Goal: Find specific page/section: Find specific page/section

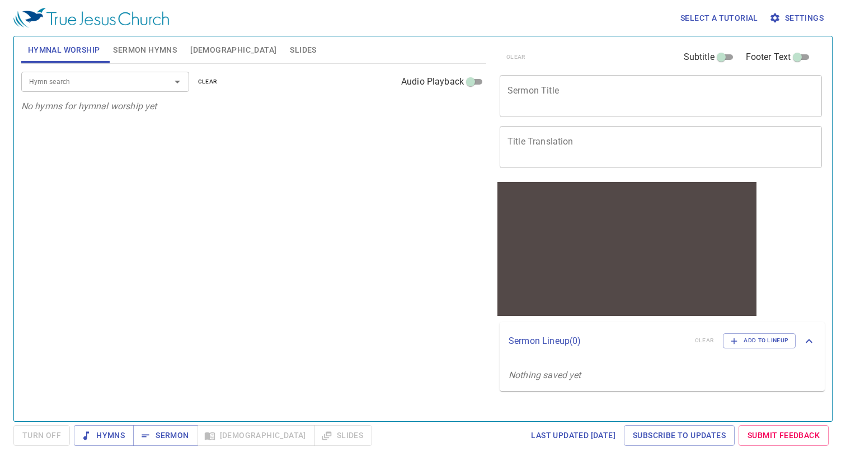
click at [290, 50] on span "Slides" at bounding box center [303, 50] width 26 height 14
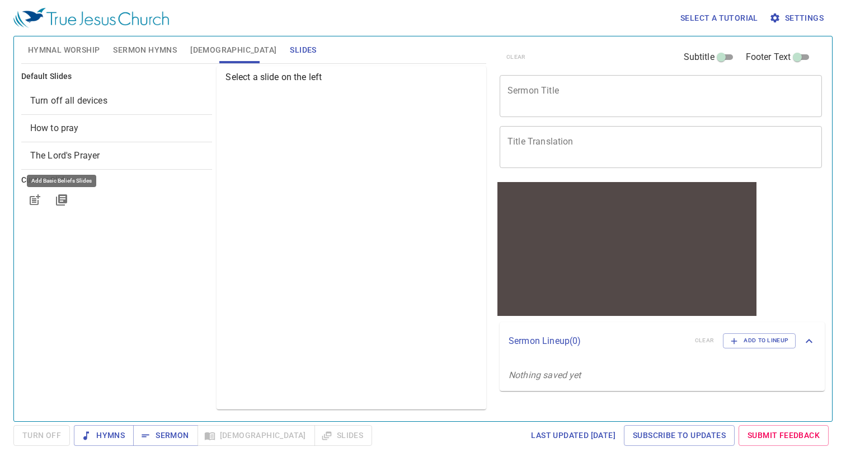
click at [63, 203] on icon "button" at bounding box center [61, 199] width 11 height 11
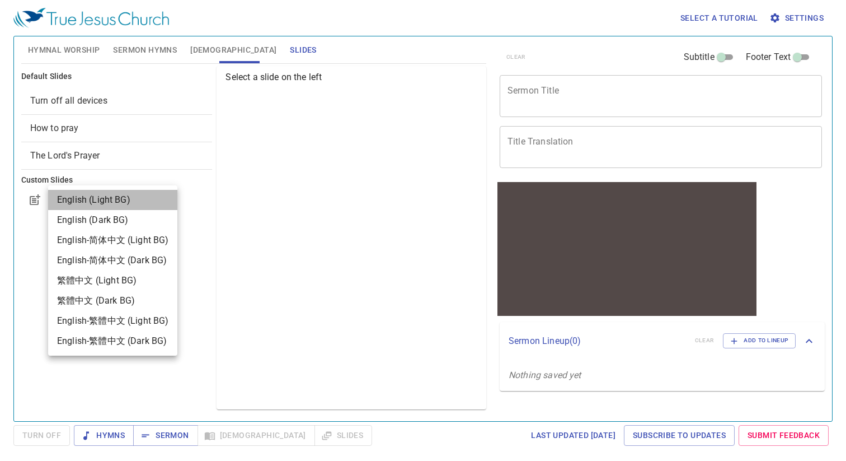
click at [149, 195] on li "English (Light BG)" at bounding box center [112, 200] width 129 height 20
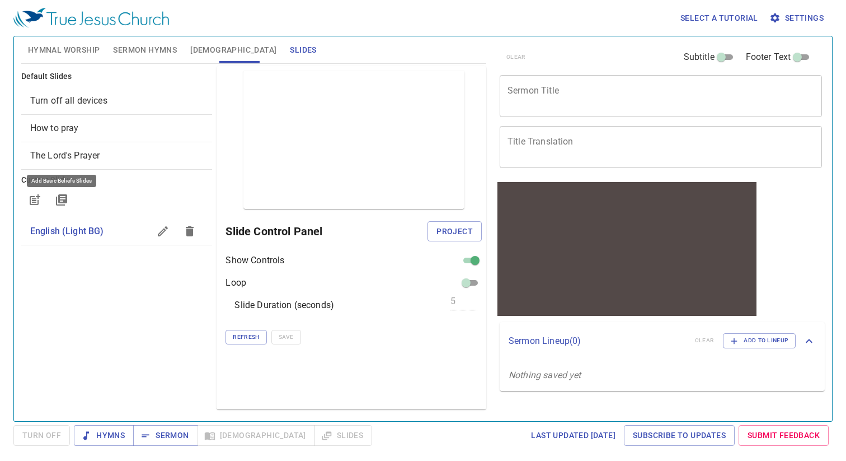
click at [63, 196] on icon "button" at bounding box center [61, 199] width 13 height 13
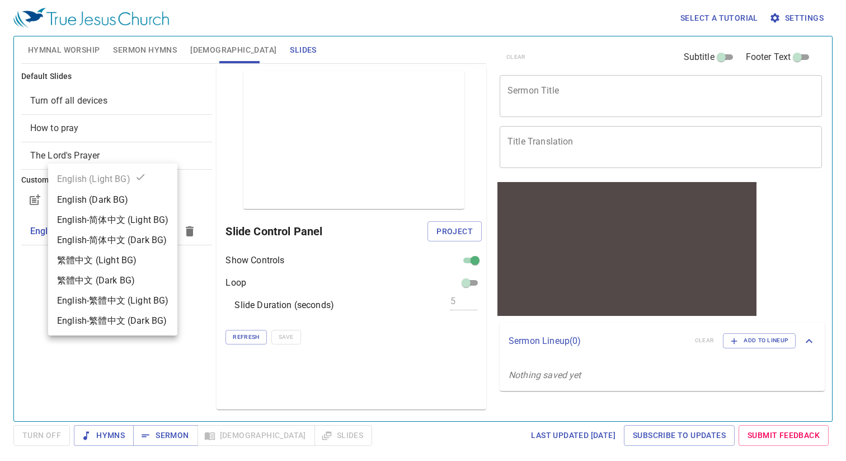
click at [33, 286] on div at bounding box center [423, 230] width 846 height 461
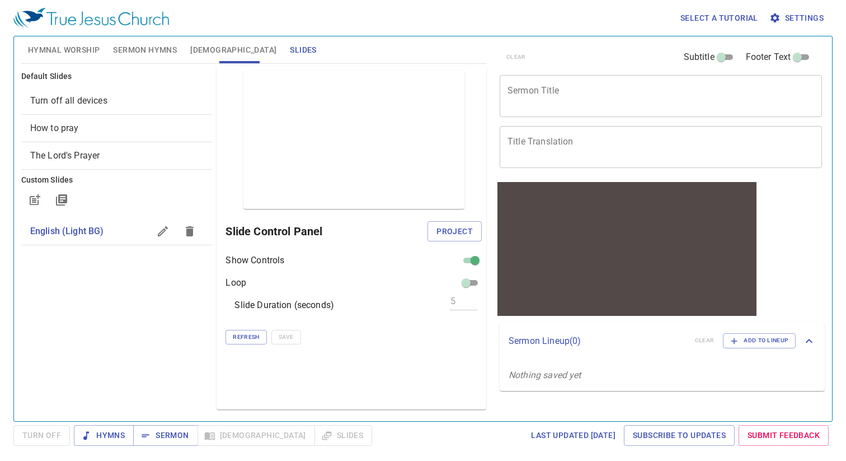
click at [109, 323] on div "Default Slides Turn off all devices How to pray The Lord's Prayer Custom Slides…" at bounding box center [117, 238] width 196 height 348
click at [66, 199] on icon "button" at bounding box center [61, 199] width 11 height 11
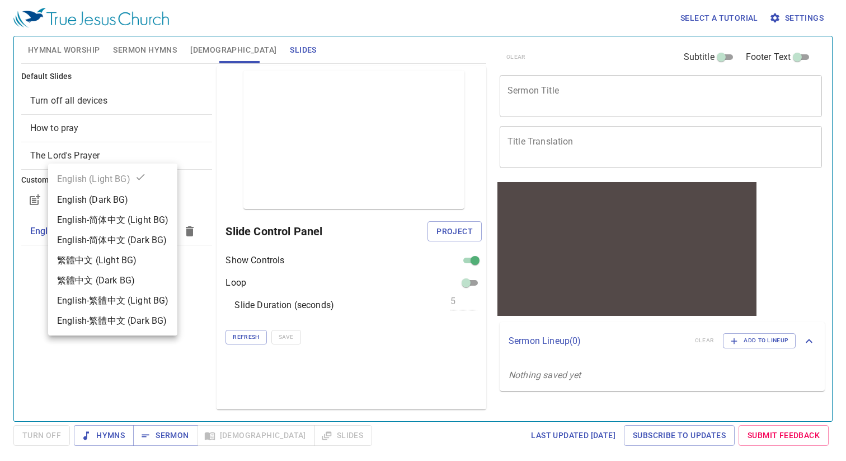
click at [65, 199] on div "English (Dark BG)" at bounding box center [93, 199] width 72 height 13
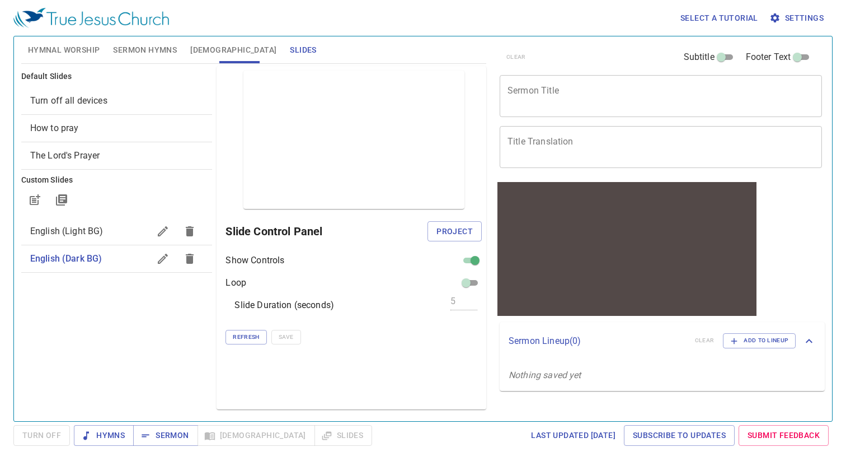
click at [109, 317] on div "Default Slides Turn off all devices How to pray The Lord's Prayer Custom Slides…" at bounding box center [117, 238] width 196 height 348
click at [139, 315] on div "Default Slides Turn off all devices How to pray The Lord's Prayer Custom Slides…" at bounding box center [117, 238] width 196 height 348
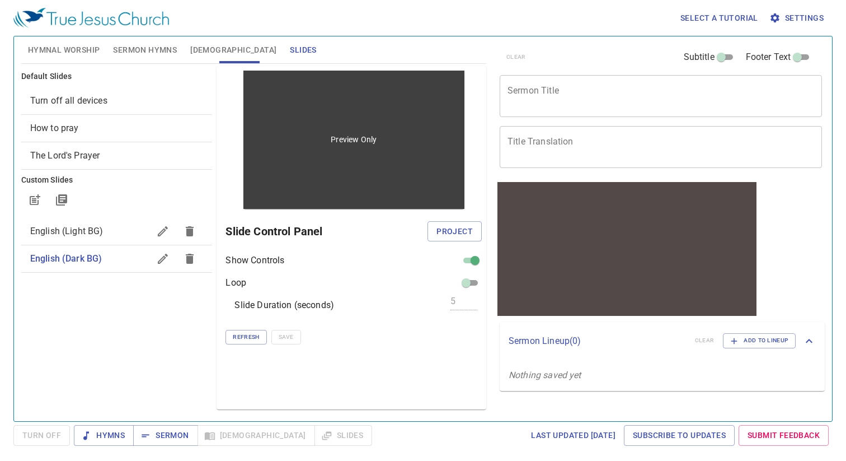
click at [344, 147] on div "Preview Only" at bounding box center [354, 140] width 221 height 138
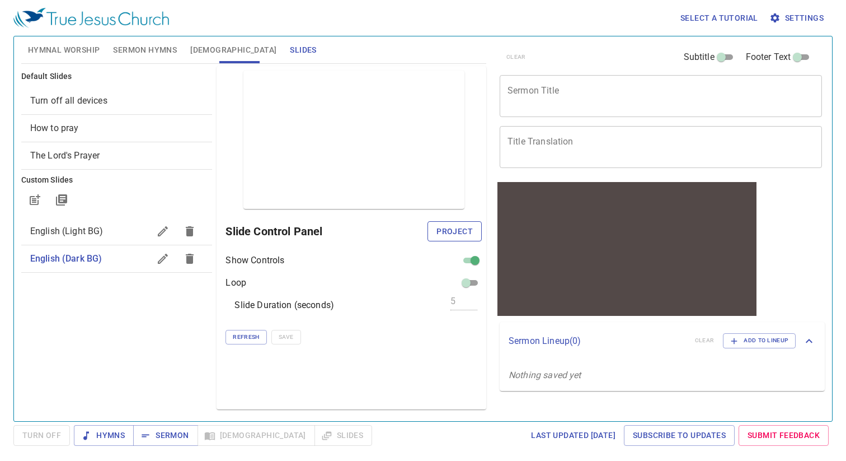
click at [453, 237] on button "Project" at bounding box center [455, 231] width 54 height 21
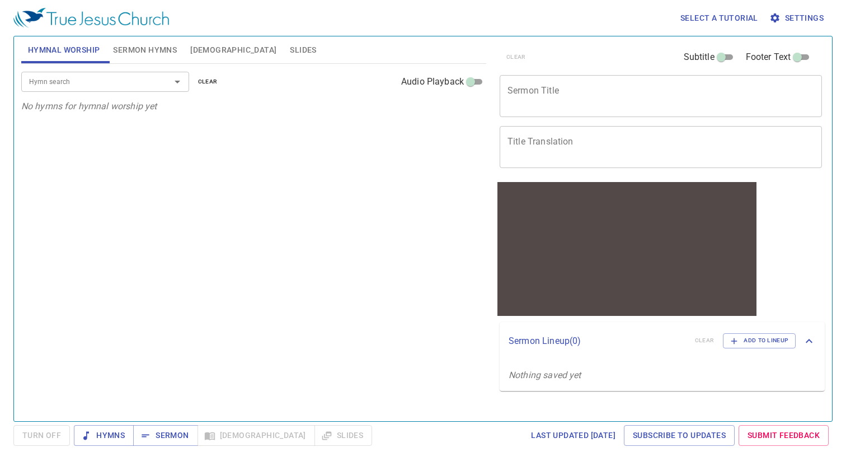
click at [290, 48] on span "Slides" at bounding box center [303, 50] width 26 height 14
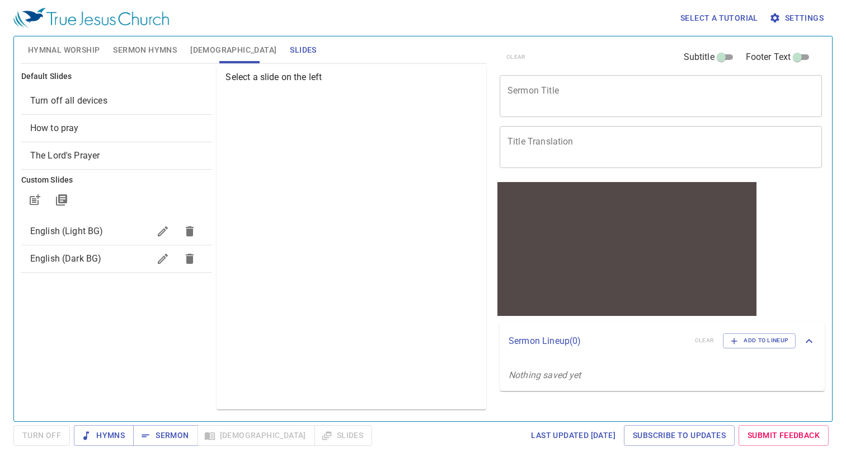
click at [236, 250] on div "Select a slide on the left" at bounding box center [352, 237] width 270 height 343
click at [118, 365] on div "Default Slides Turn off all devices How to pray The Lord's Prayer Custom Slides…" at bounding box center [117, 238] width 196 height 348
